Goal: Information Seeking & Learning: Learn about a topic

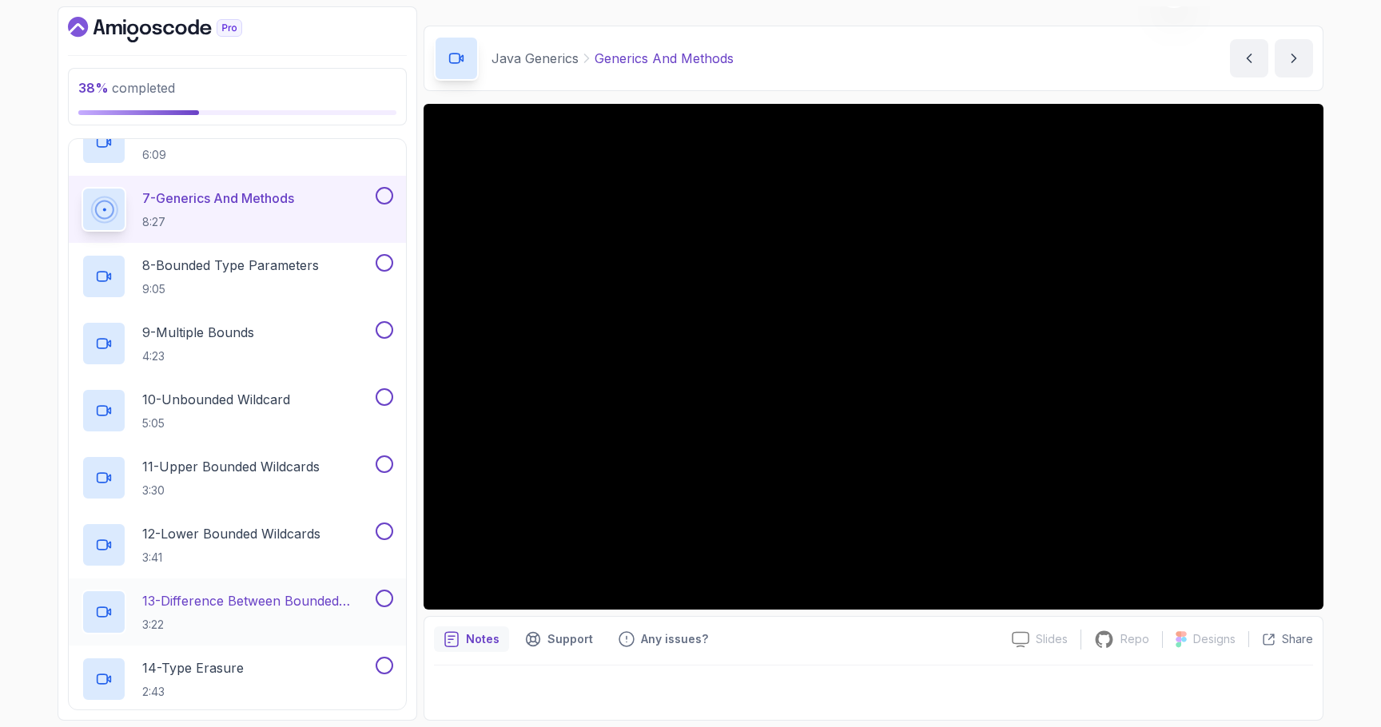
scroll to position [437, 0]
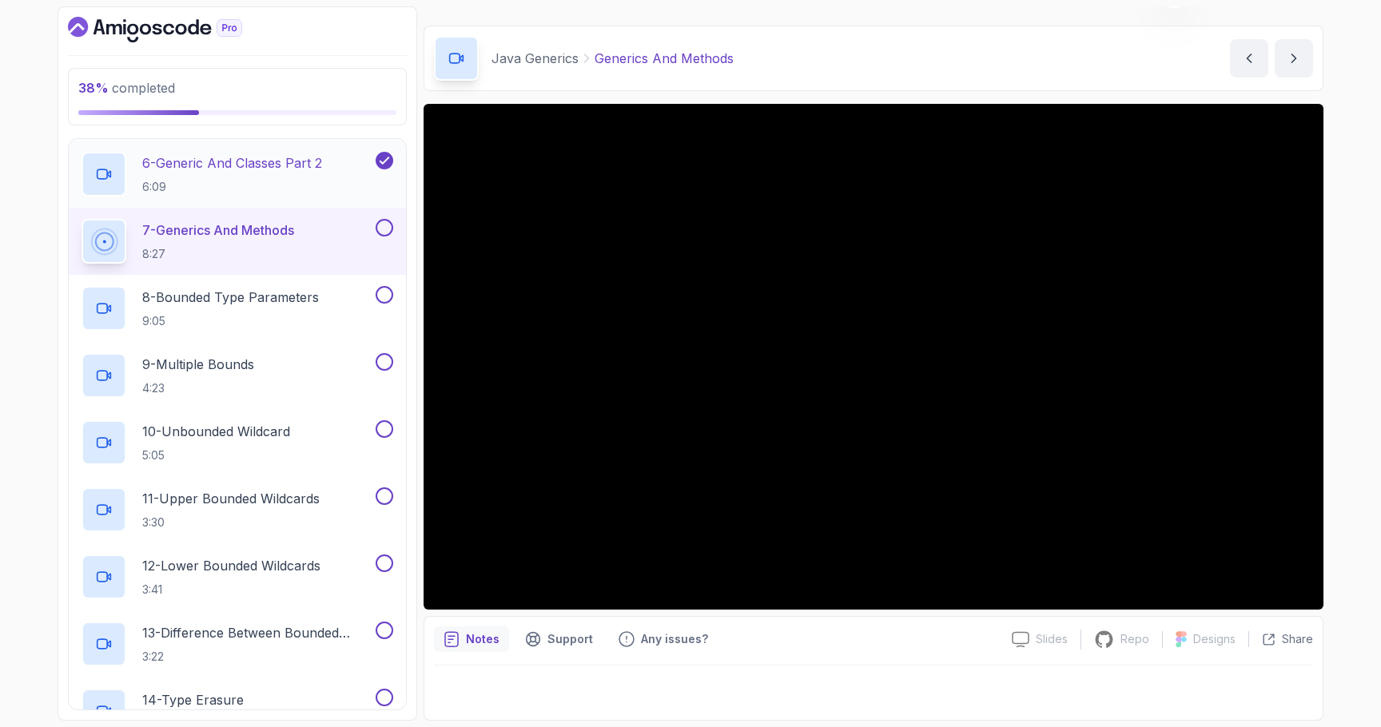
click at [337, 194] on div "6 - Generic And Classes Part 2 6:09" at bounding box center [227, 174] width 291 height 45
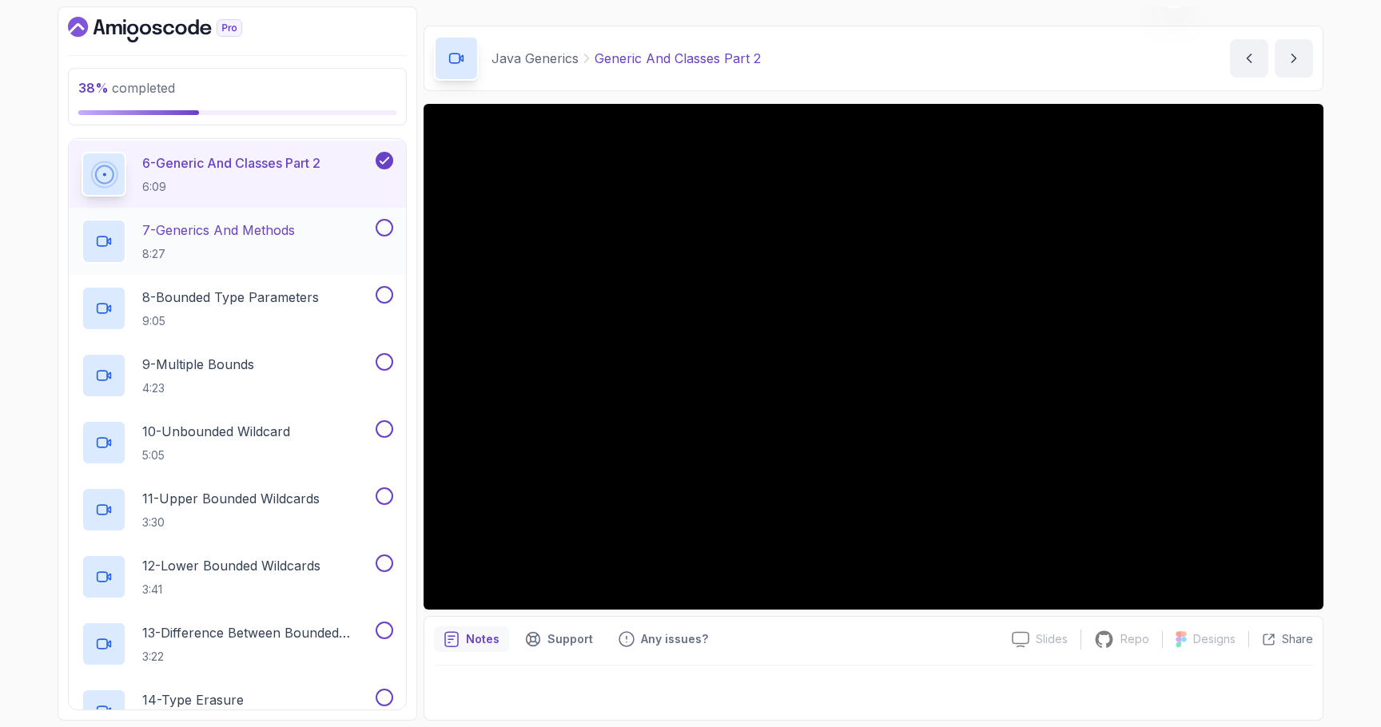
click at [228, 221] on p "7 - Generics And Methods" at bounding box center [218, 230] width 153 height 19
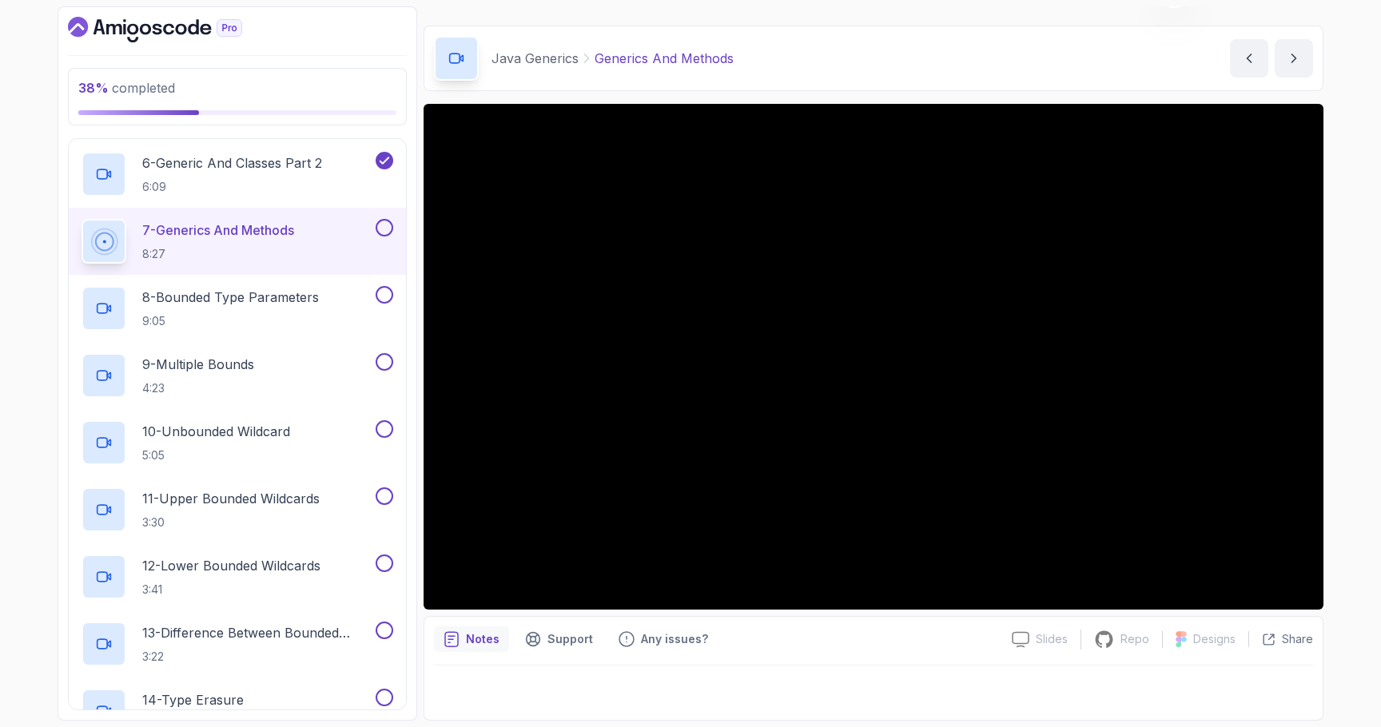
click at [82, 219] on button "7 - Generics And Methods 8:27" at bounding box center [238, 241] width 312 height 45
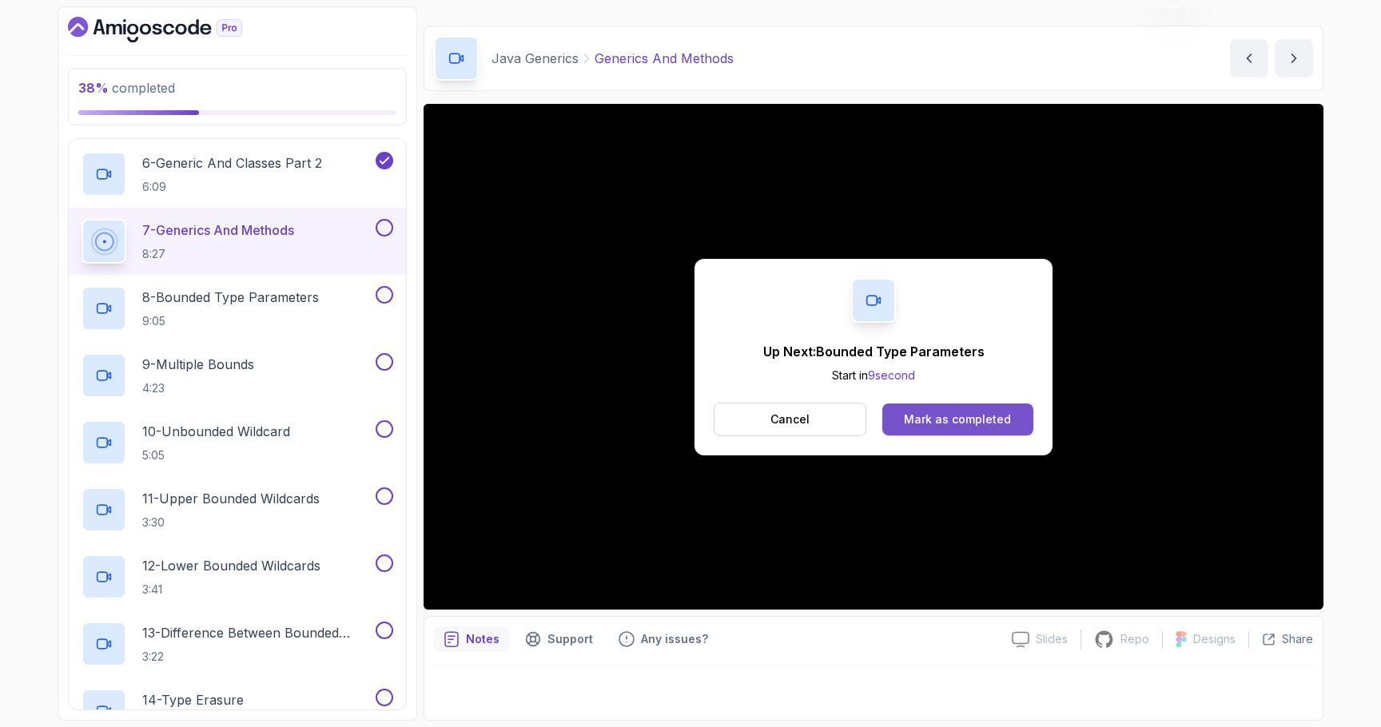
click at [906, 425] on div "Mark as completed" at bounding box center [957, 420] width 107 height 16
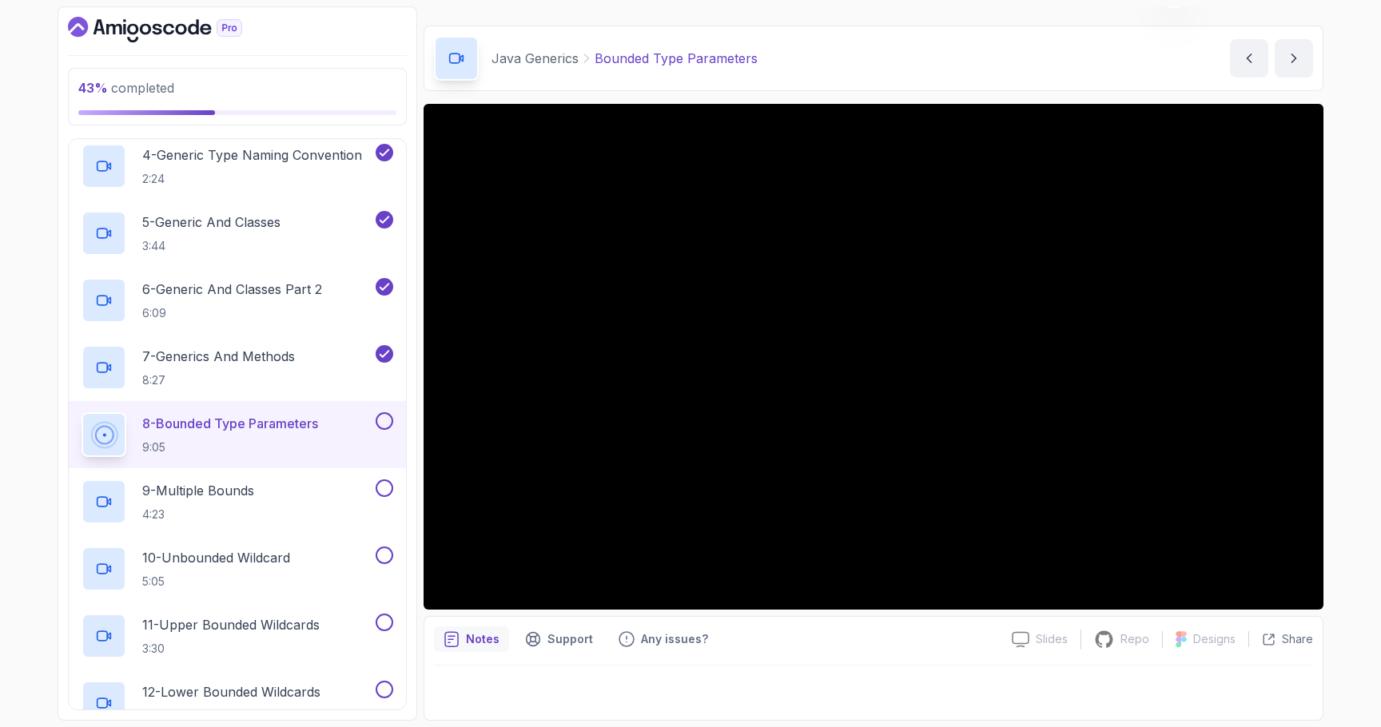
scroll to position [298, 0]
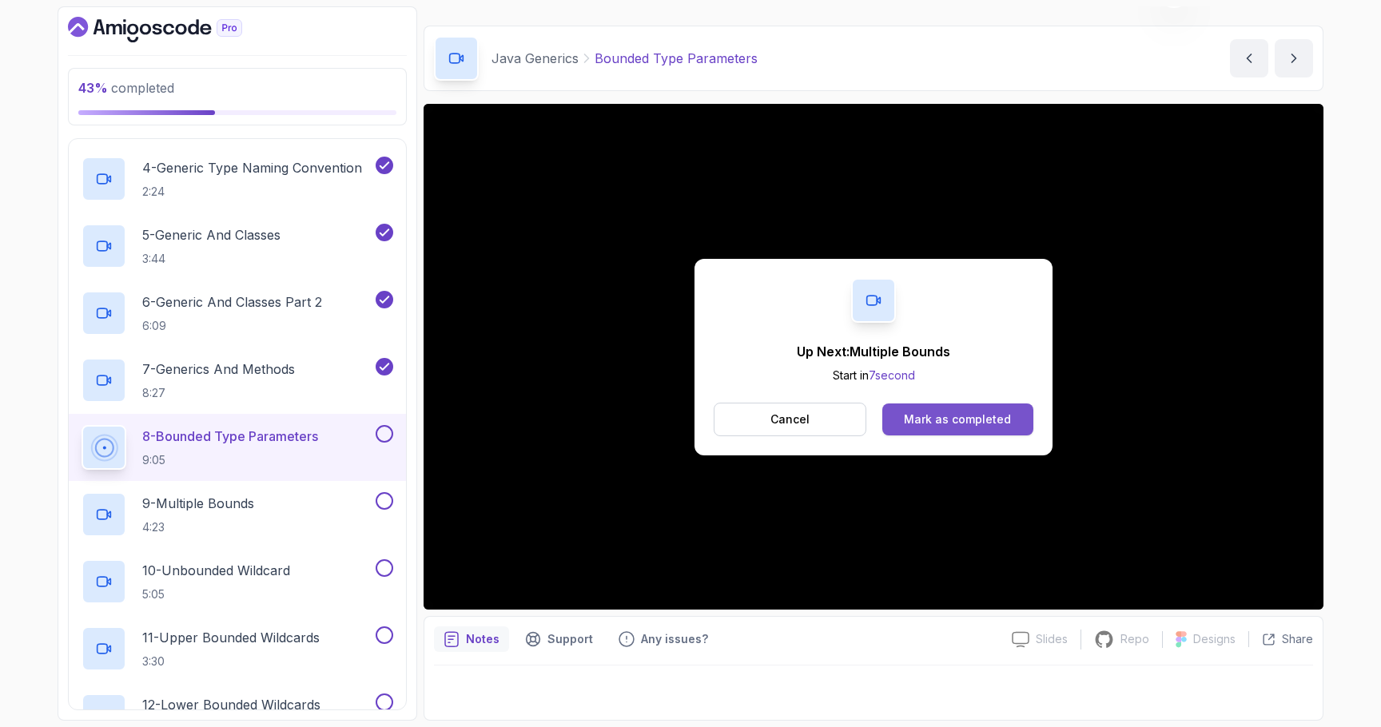
click at [938, 410] on button "Mark as completed" at bounding box center [958, 420] width 151 height 32
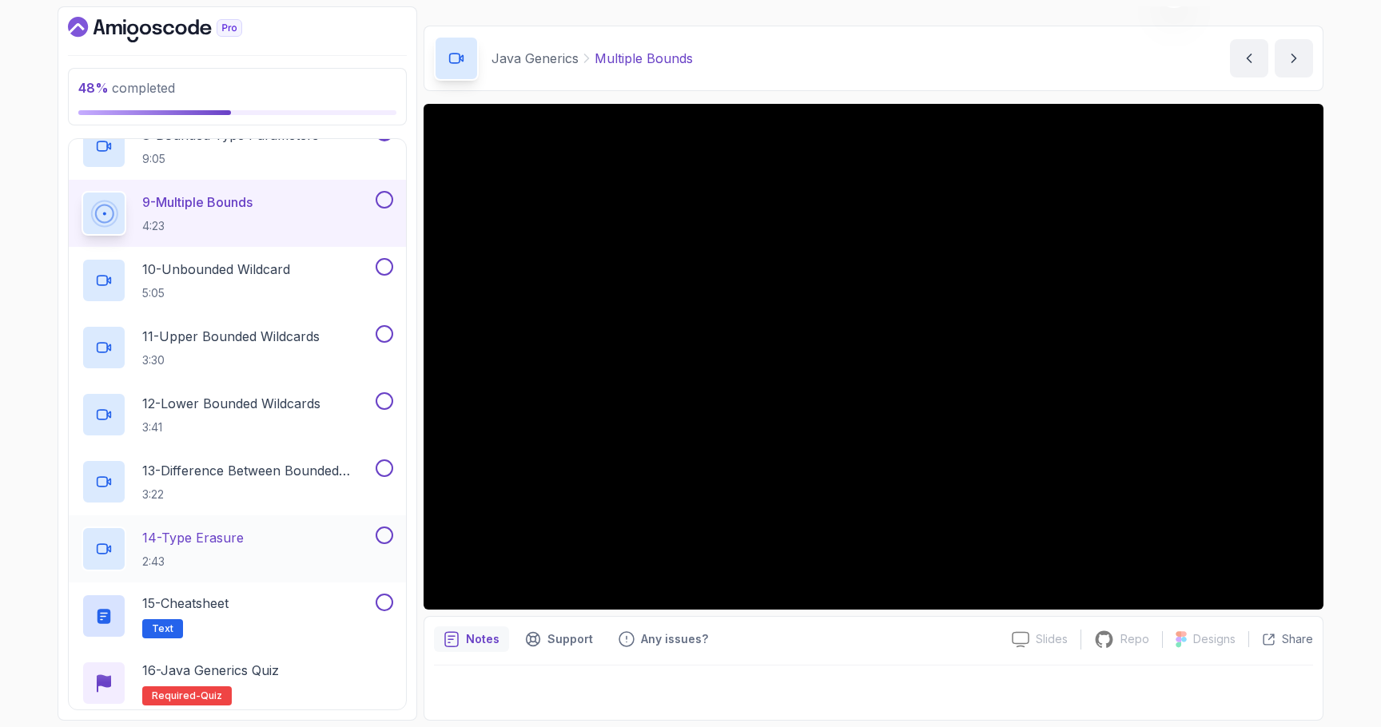
scroll to position [599, 0]
